Goal: Transaction & Acquisition: Download file/media

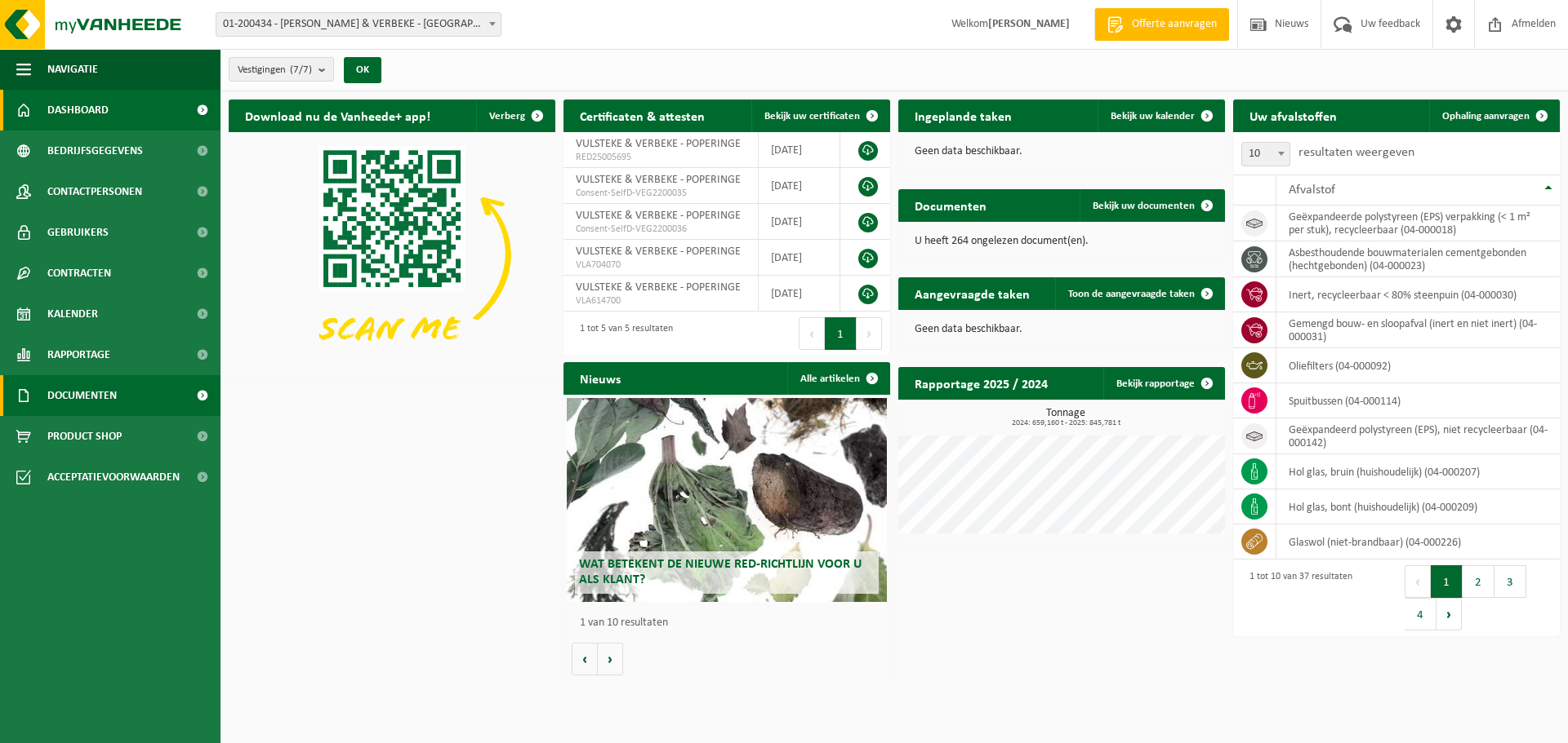
click at [78, 389] on span "Documenten" at bounding box center [81, 396] width 69 height 41
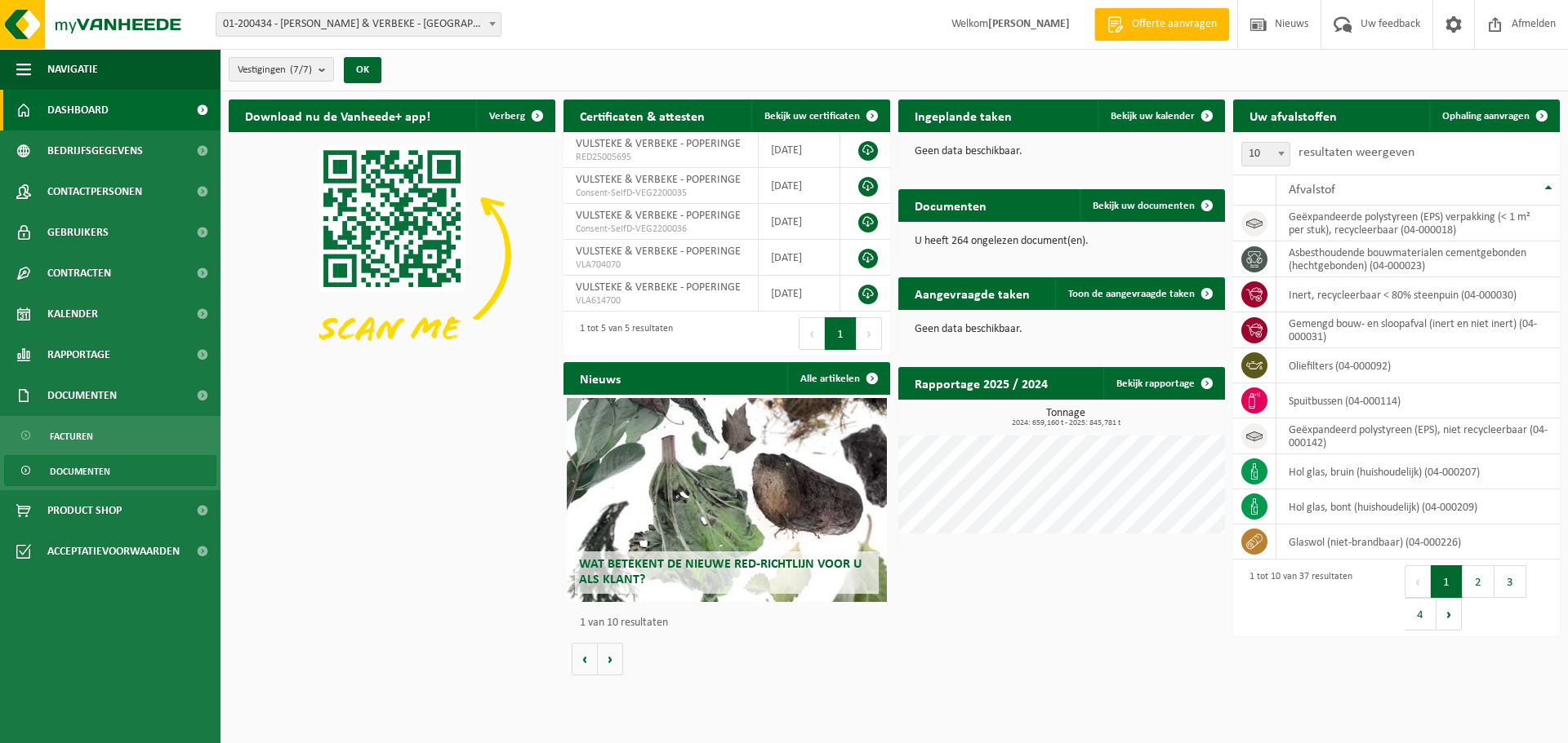
click at [86, 466] on span "Documenten" at bounding box center [80, 471] width 61 height 31
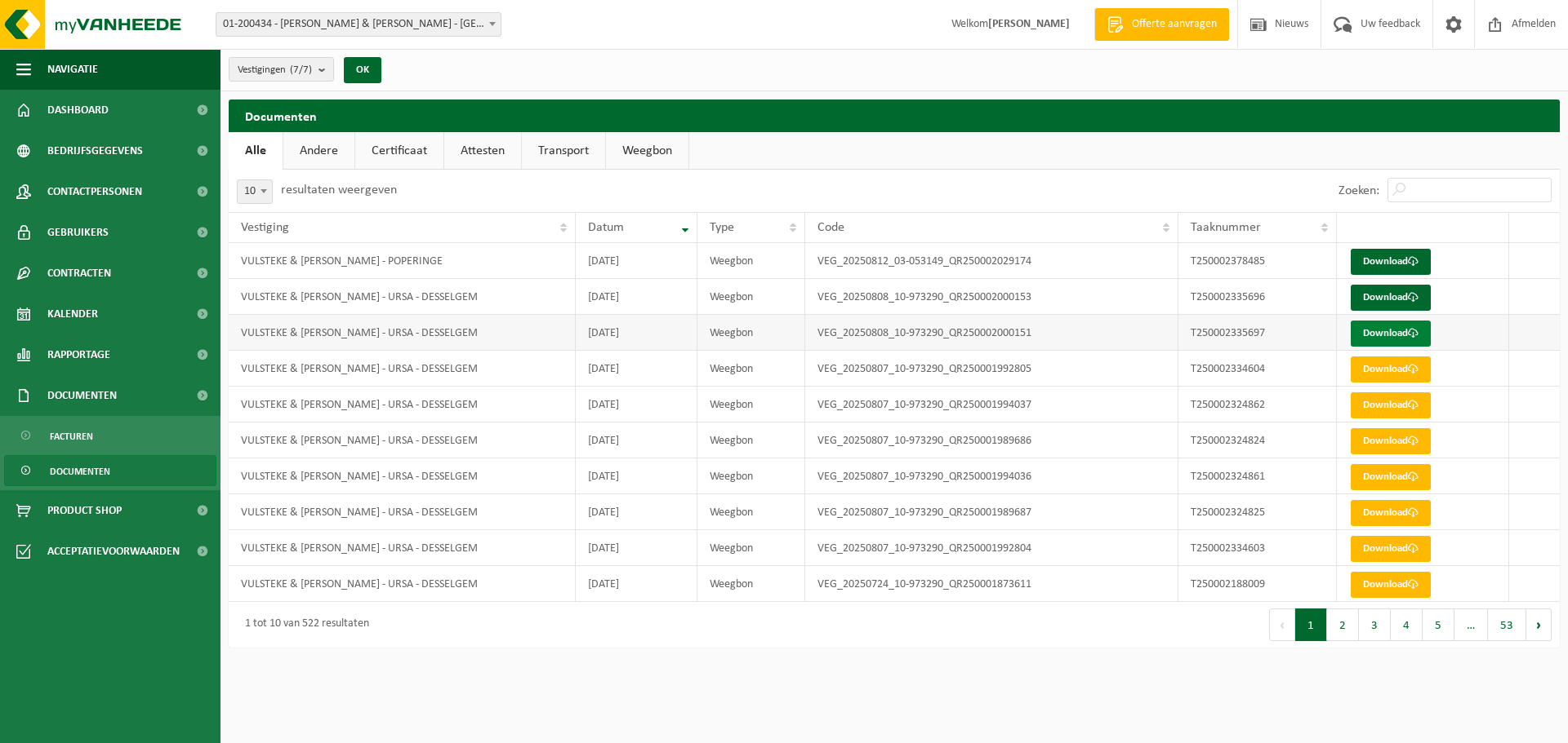
click at [1382, 328] on link "Download" at bounding box center [1390, 333] width 80 height 26
click at [1375, 297] on link "Download" at bounding box center [1390, 297] width 80 height 26
